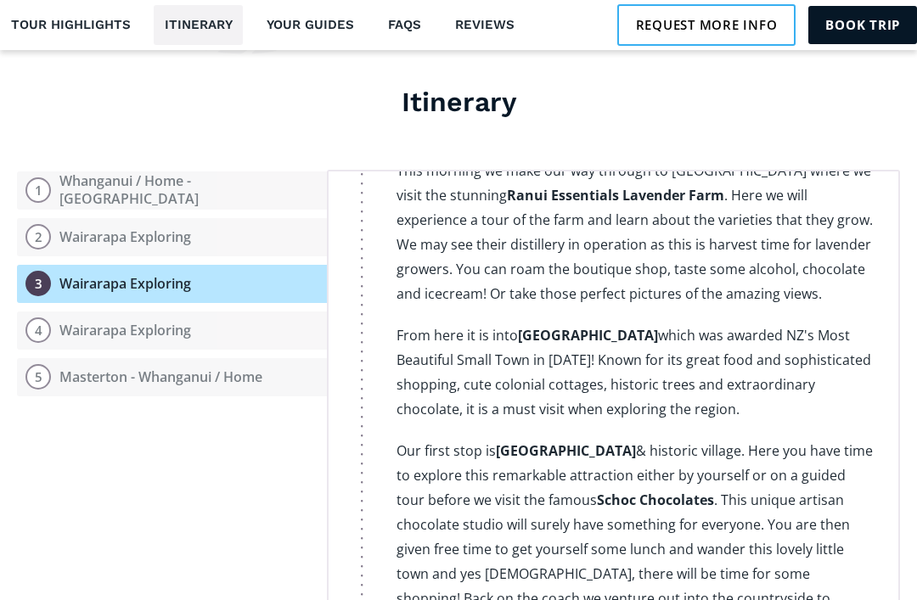
scroll to position [1962, 0]
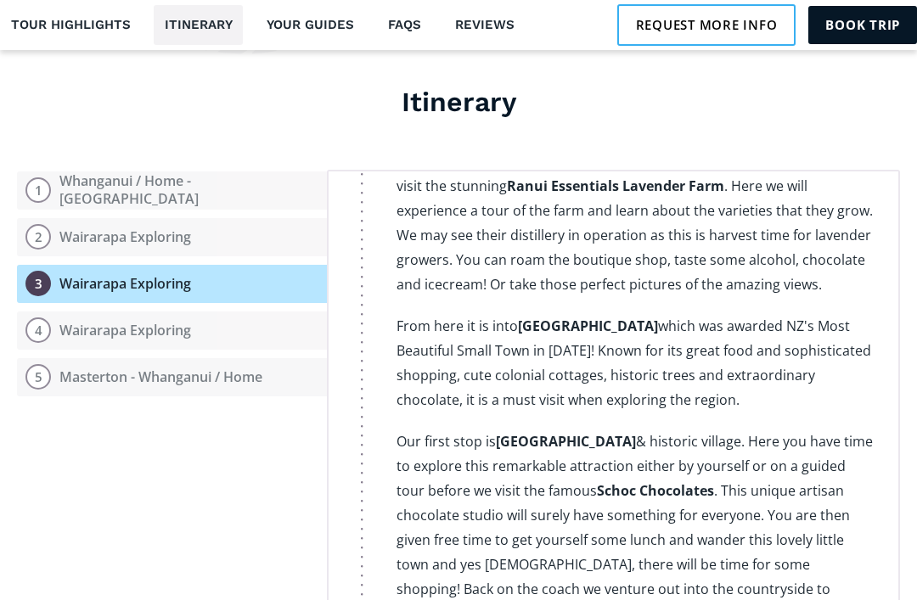
click at [261, 463] on div "1 Whanganui / Home - Masterton 2 Wairarapa Exploring 3 Wairarapa Exploring 4 Wa…" at bounding box center [172, 424] width 310 height 509
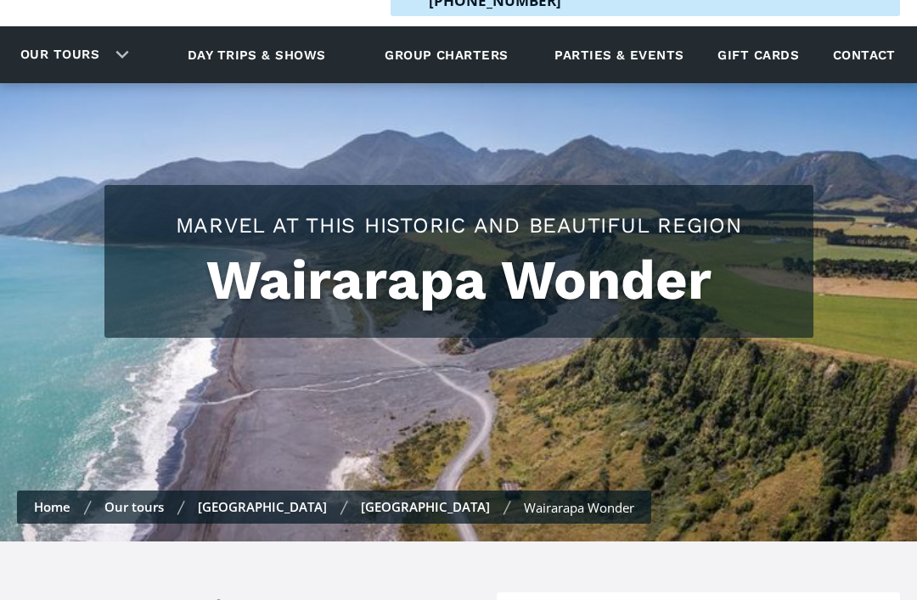
scroll to position [0, 0]
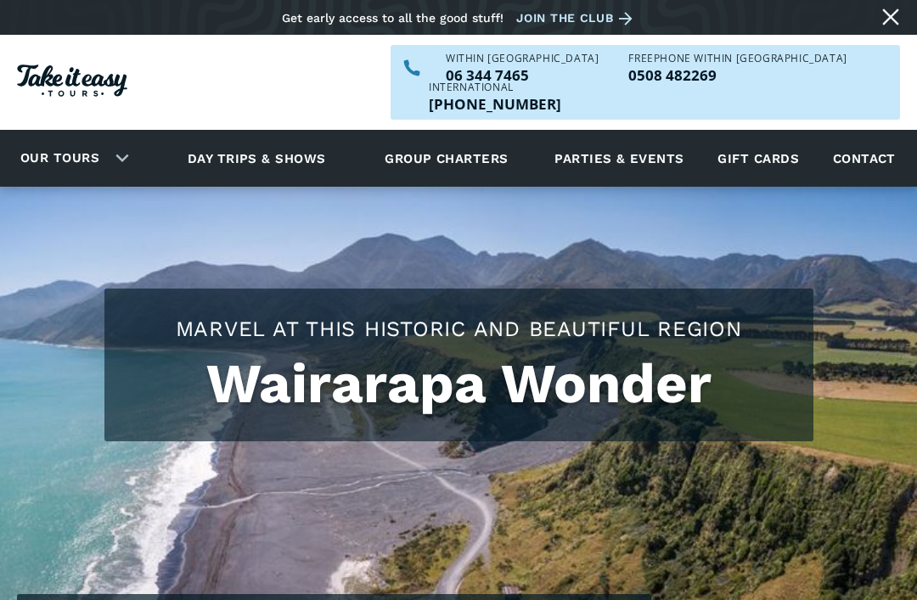
click at [99, 138] on link "Our tours" at bounding box center [60, 158] width 104 height 40
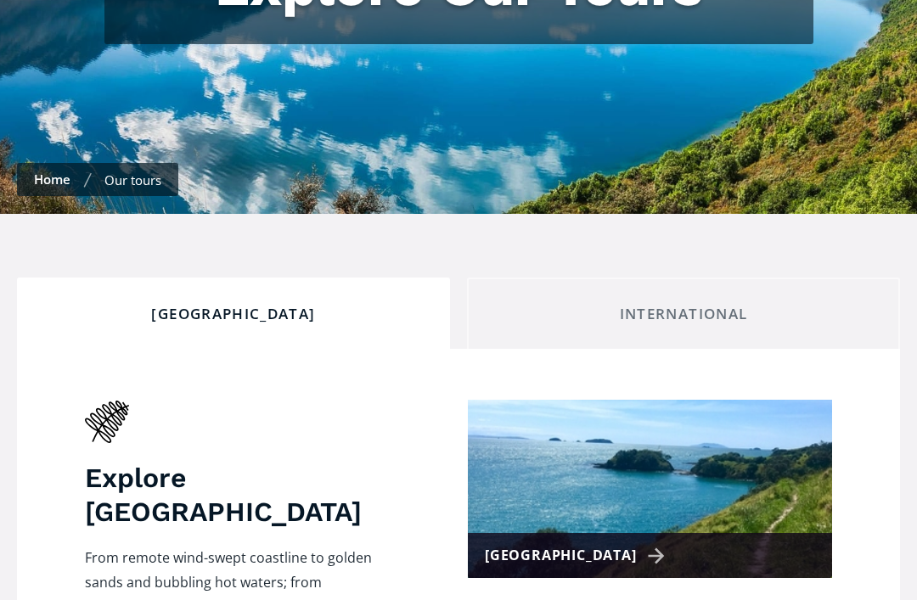
scroll to position [514, 0]
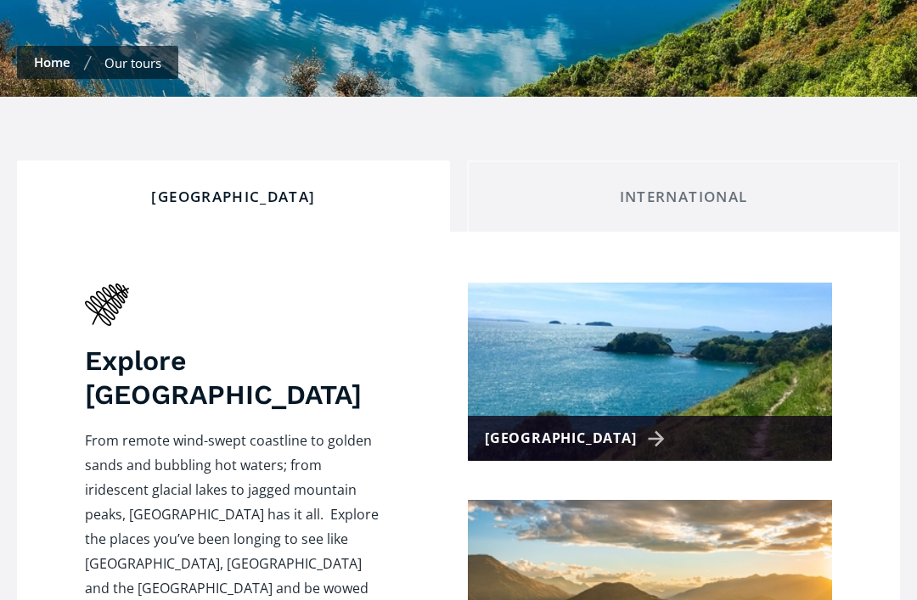
click at [383, 599] on div "Explore New Zealand From remote wind-swept coastline to golden sands and bubbli…" at bounding box center [458, 492] width 747 height 418
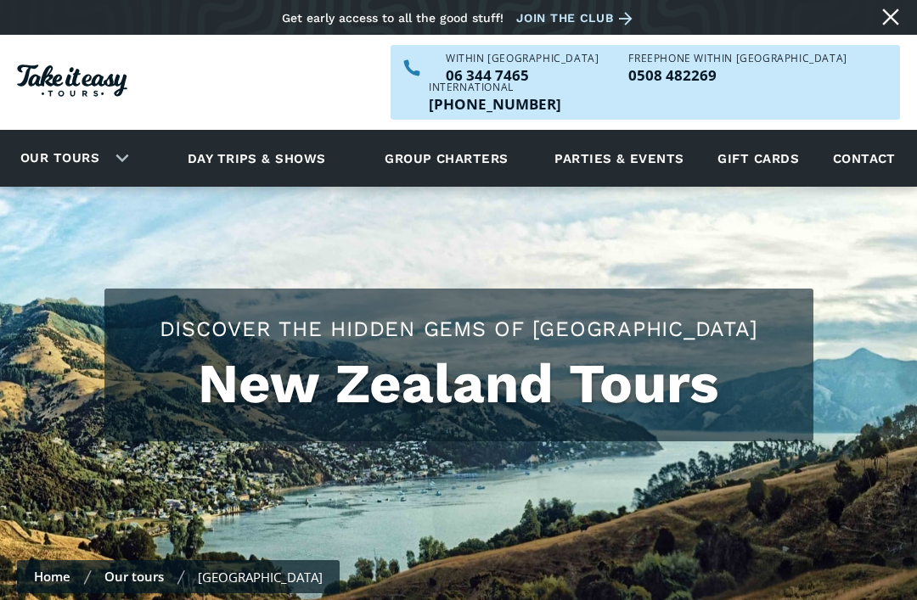
click at [123, 143] on div "Our tours" at bounding box center [71, 158] width 142 height 47
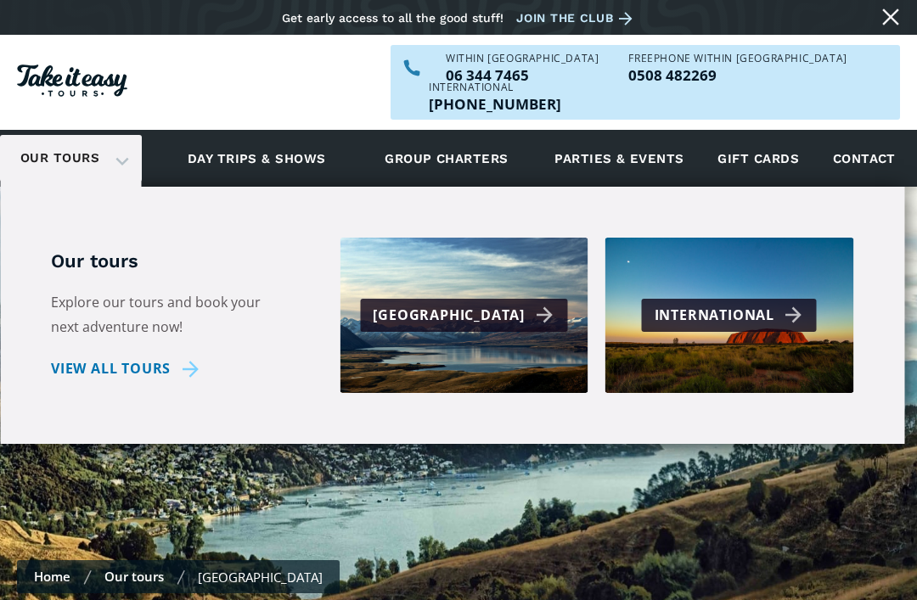
click at [186, 361] on div "Our tours Explore our tours and book your next adventure now! View all tours Ne…" at bounding box center [452, 315] width 802 height 155
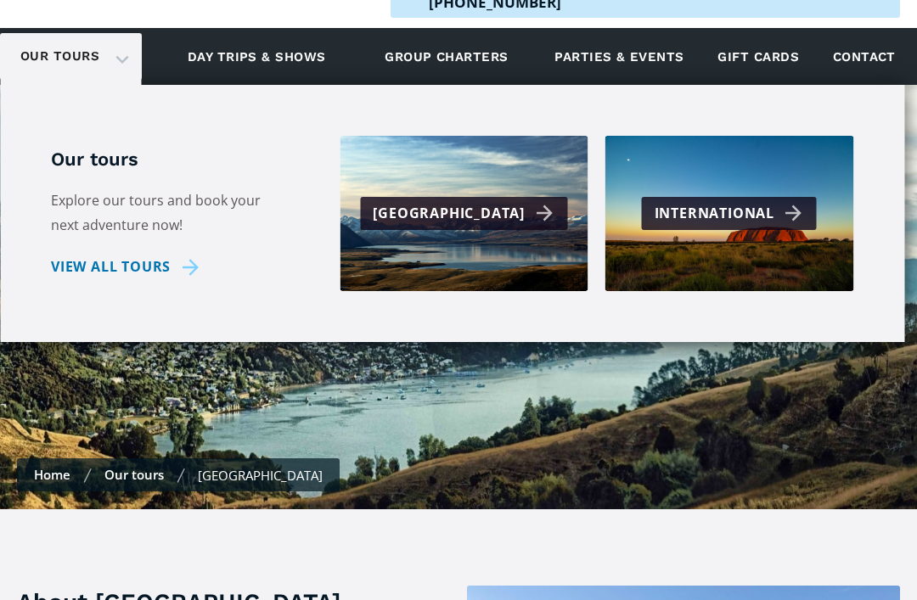
click at [145, 466] on link "Our tours" at bounding box center [133, 474] width 59 height 17
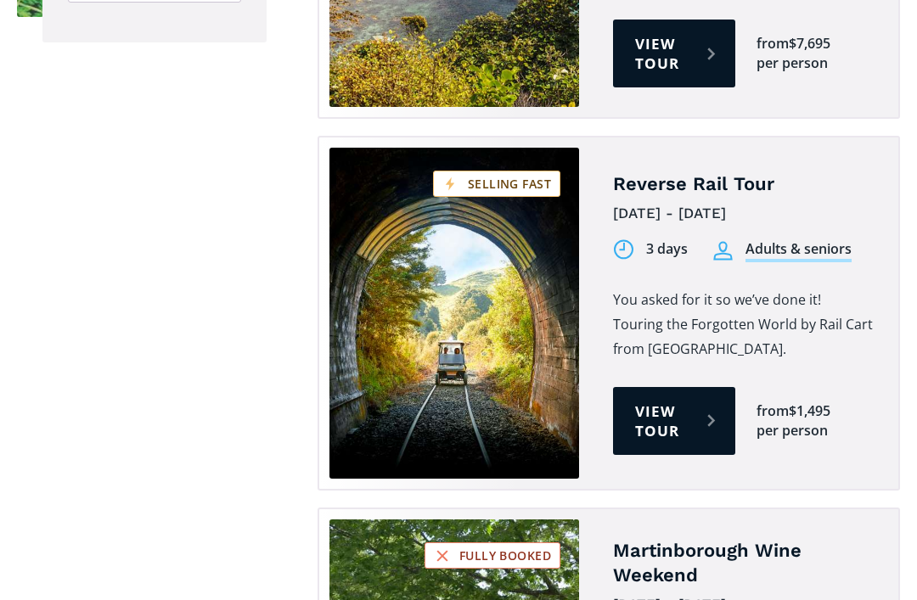
scroll to position [2440, 0]
click at [682, 387] on link "View tour" at bounding box center [674, 421] width 122 height 68
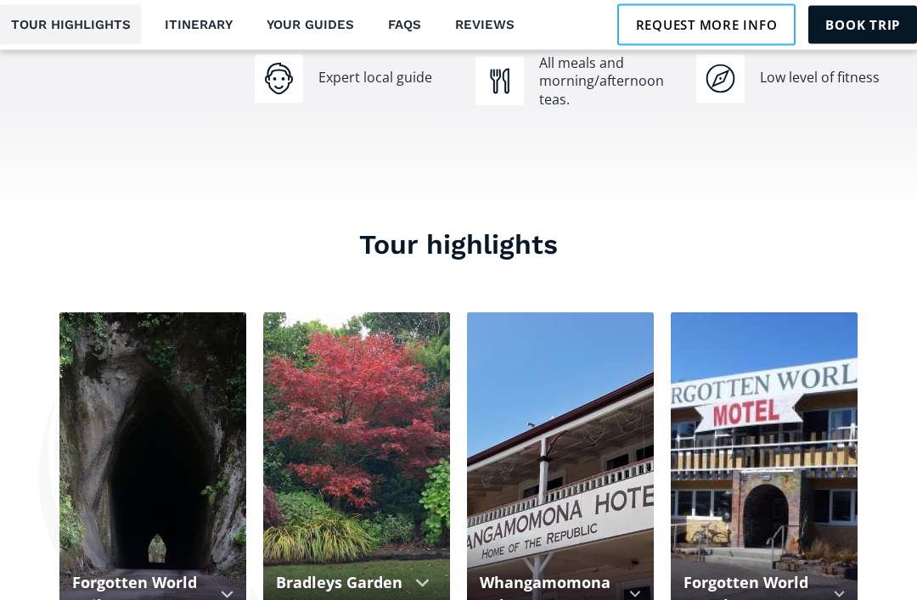
scroll to position [1339, 0]
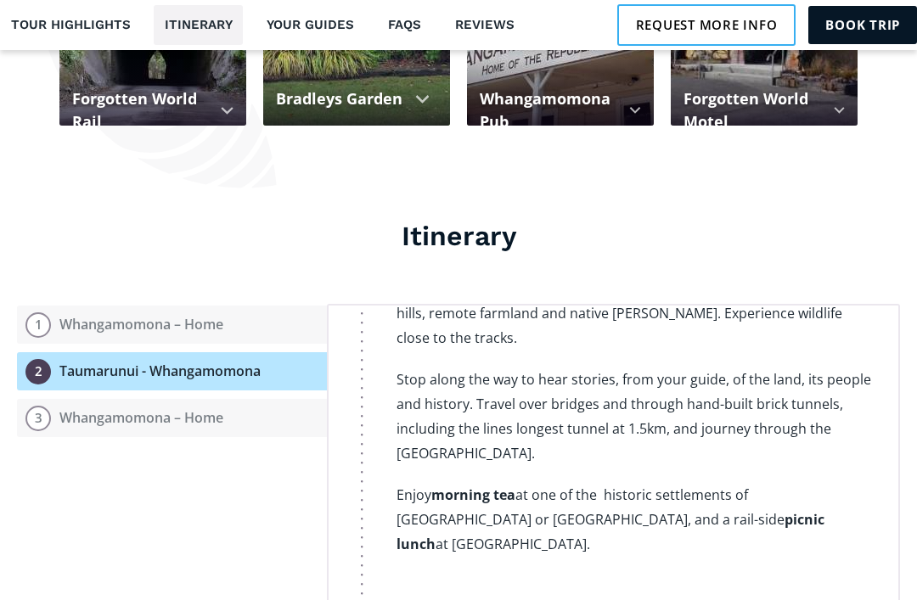
scroll to position [973, 0]
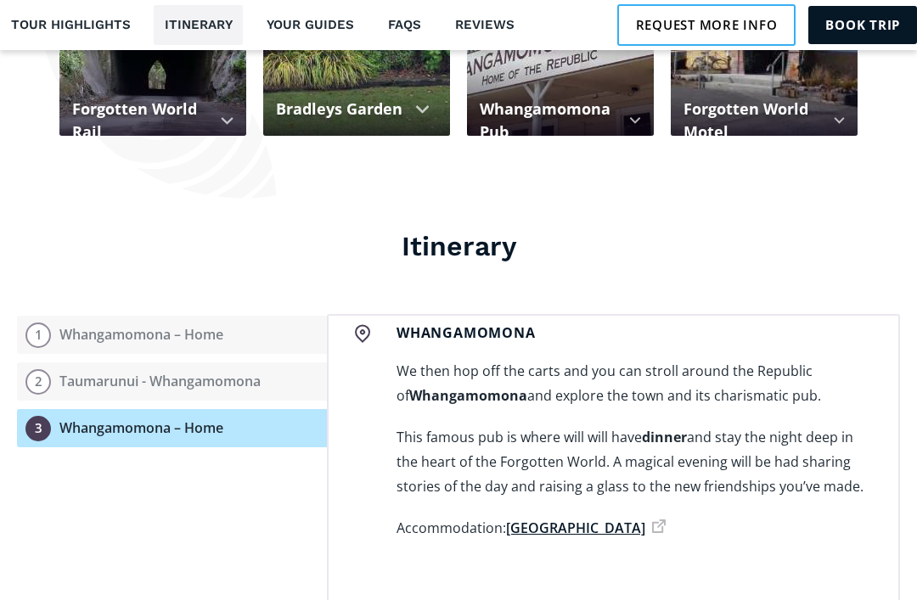
scroll to position [1814, 0]
